Goal: Navigation & Orientation: Find specific page/section

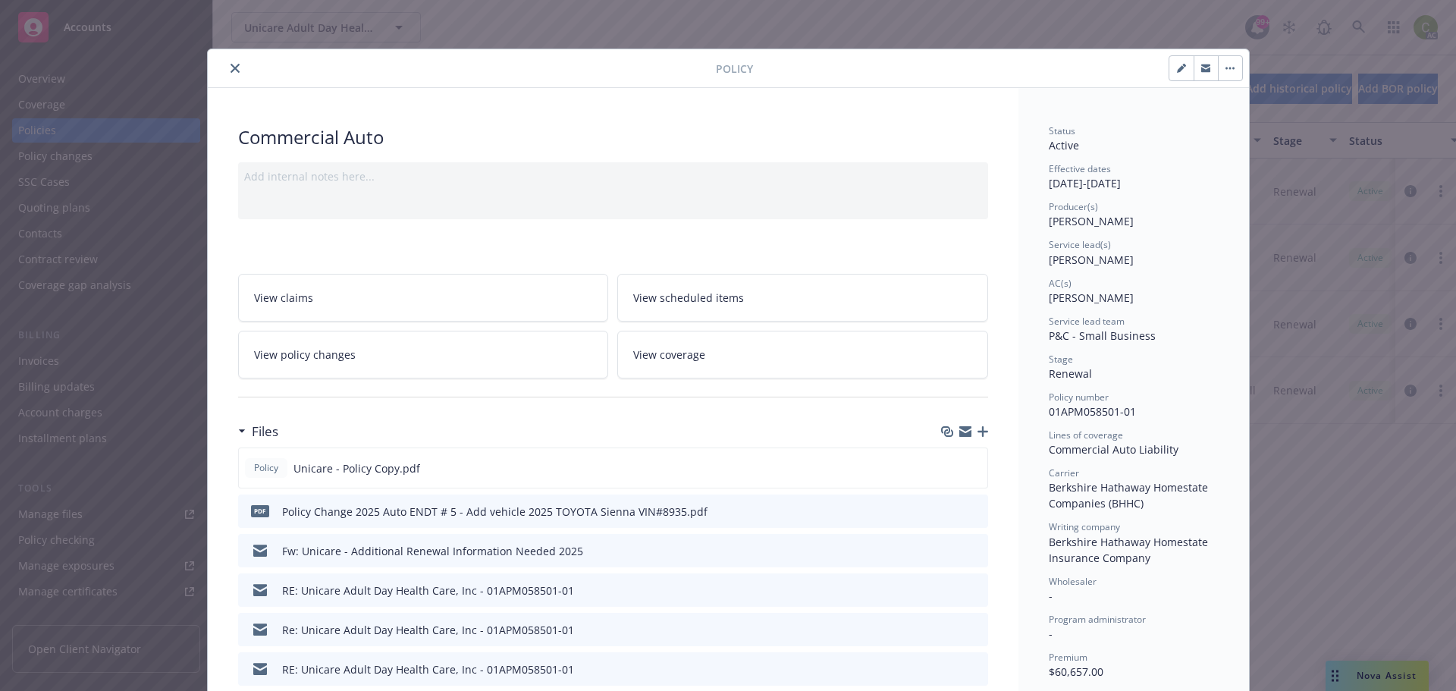
click at [226, 61] on button "close" at bounding box center [235, 68] width 18 height 18
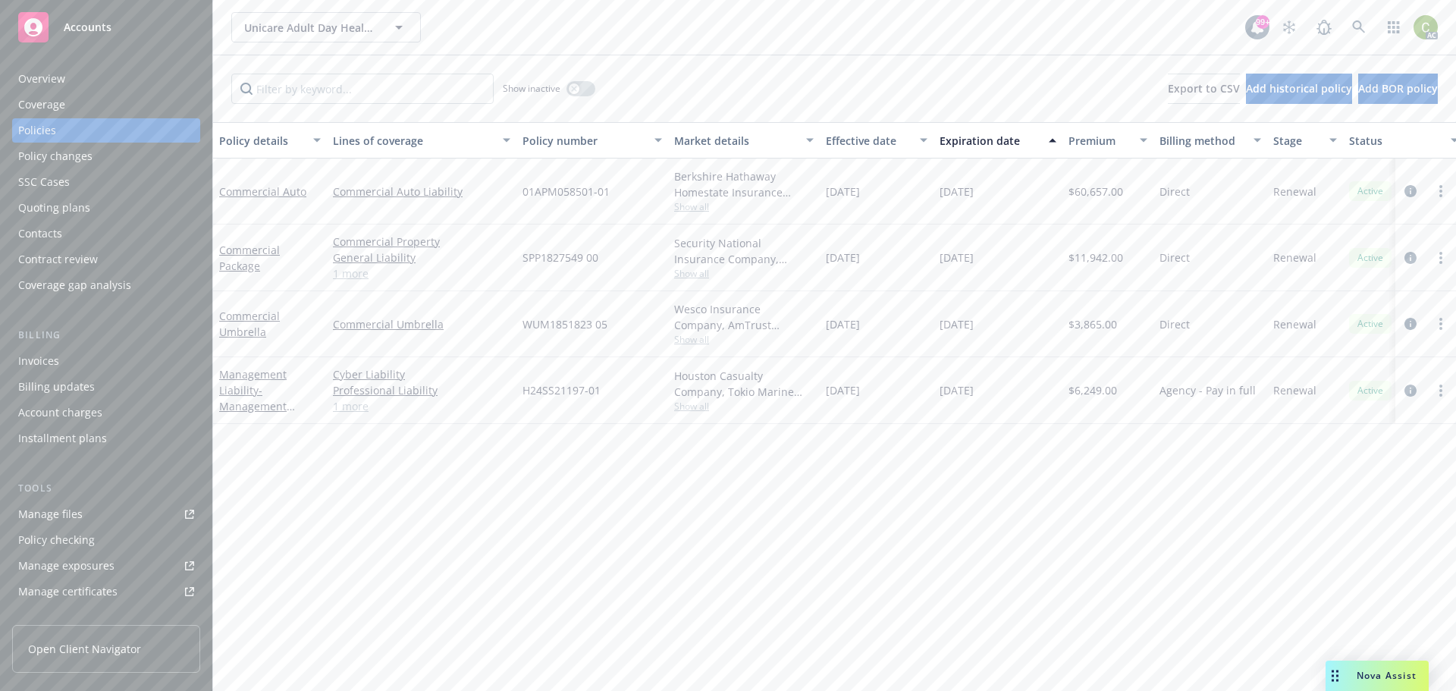
click at [1401, 669] on span "Nova Assist" at bounding box center [1386, 675] width 60 height 13
